Goal: Task Accomplishment & Management: Manage account settings

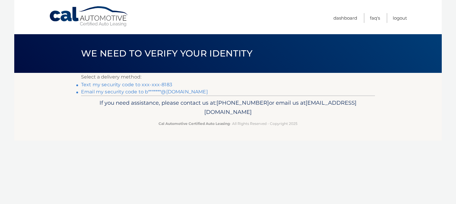
click at [150, 86] on link "Text my security code to xxx-xxx-8183" at bounding box center [126, 85] width 91 height 6
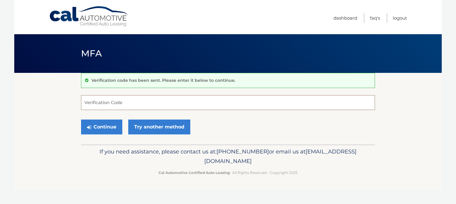
click at [106, 103] on input "Verification Code" at bounding box center [228, 102] width 294 height 15
type input "444240"
click at [95, 121] on button "Continue" at bounding box center [101, 126] width 41 height 15
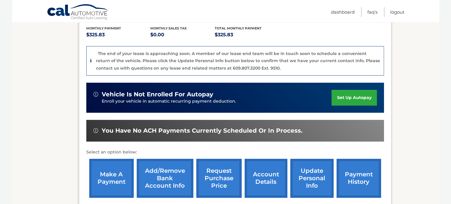
scroll to position [148, 0]
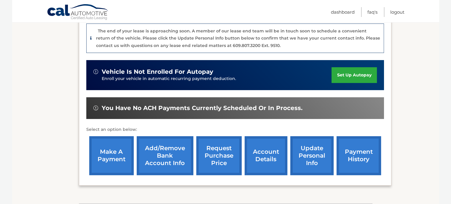
click at [347, 157] on link "payment history" at bounding box center [359, 155] width 45 height 39
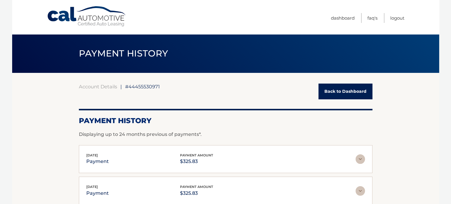
click at [334, 91] on link "Back to Dashboard" at bounding box center [346, 91] width 54 height 16
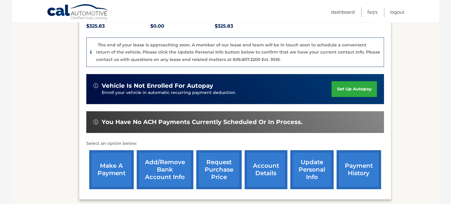
scroll to position [148, 0]
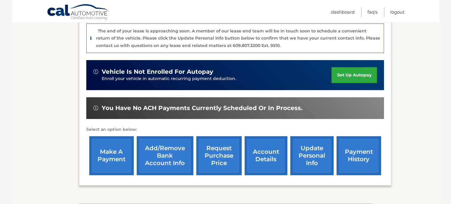
click at [265, 154] on link "account details" at bounding box center [266, 155] width 43 height 39
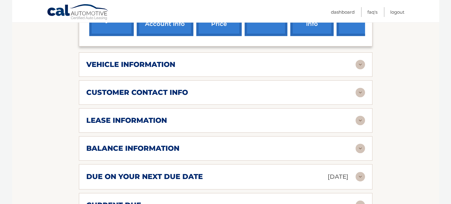
scroll to position [267, 0]
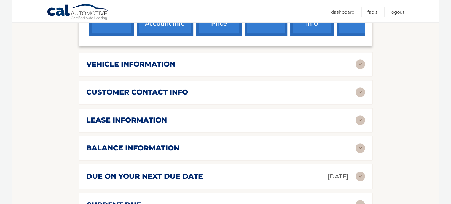
click at [363, 115] on img at bounding box center [360, 119] width 9 height 9
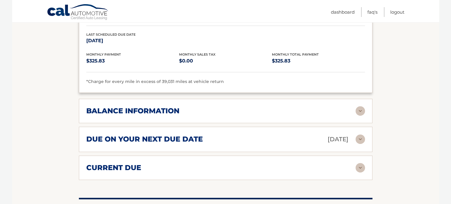
scroll to position [445, 0]
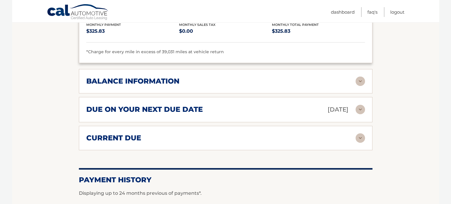
click at [360, 104] on img at bounding box center [360, 108] width 9 height 9
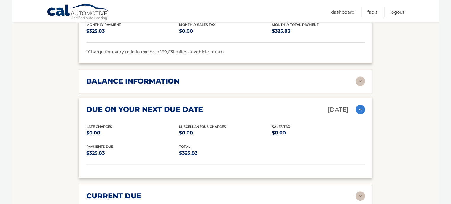
click at [360, 104] on img at bounding box center [360, 108] width 9 height 9
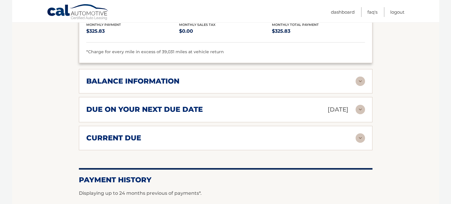
click at [359, 133] on img at bounding box center [360, 137] width 9 height 9
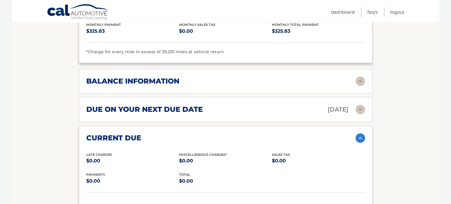
click at [359, 133] on img at bounding box center [360, 137] width 9 height 9
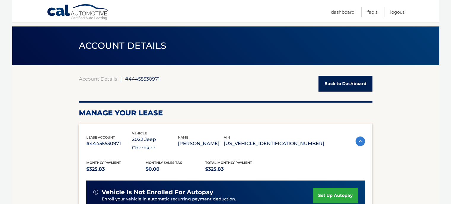
scroll to position [0, 0]
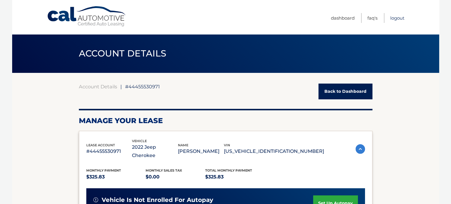
click at [395, 18] on link "Logout" at bounding box center [398, 18] width 14 height 10
